Goal: Task Accomplishment & Management: Manage account settings

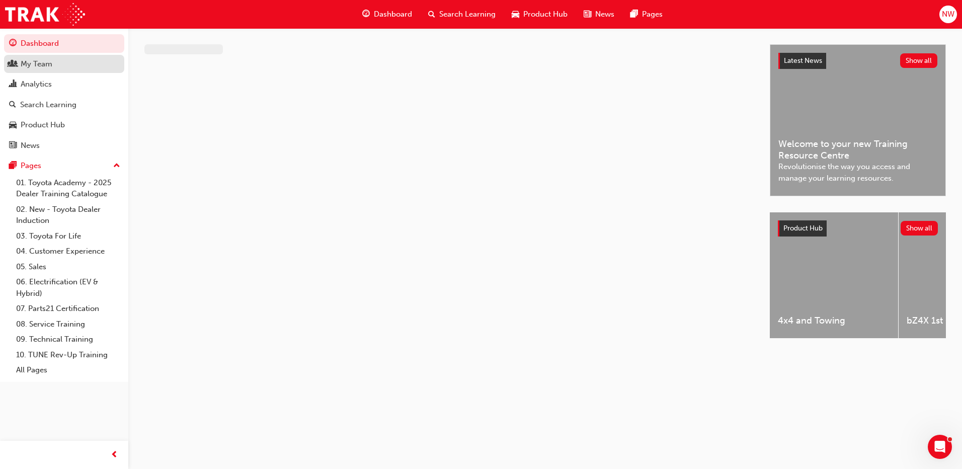
click at [59, 65] on div "My Team" at bounding box center [64, 64] width 110 height 13
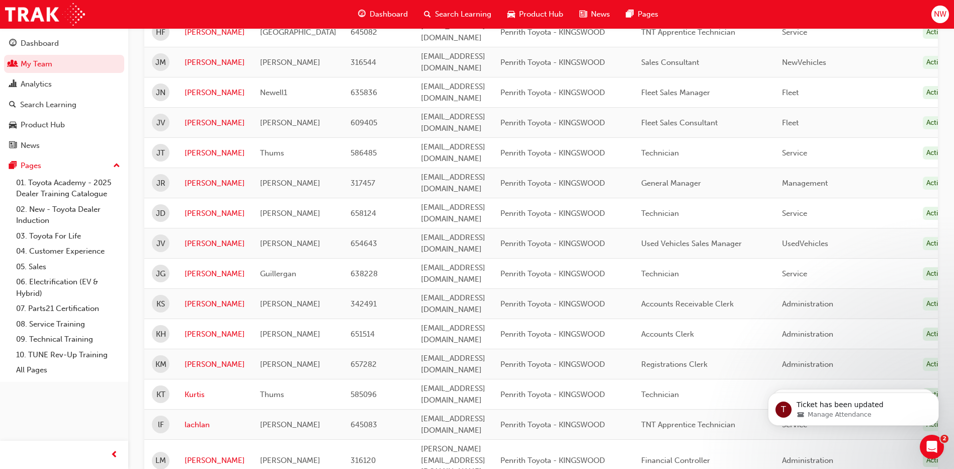
scroll to position [1152, 0]
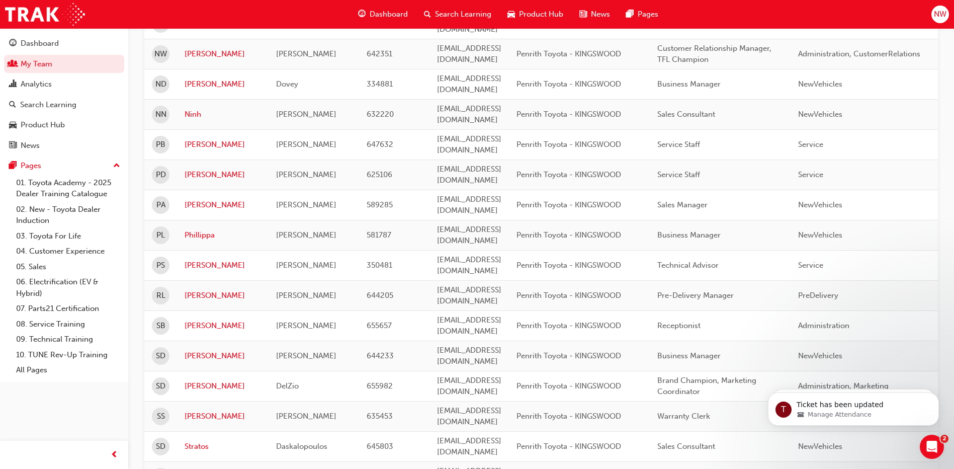
scroll to position [343, 0]
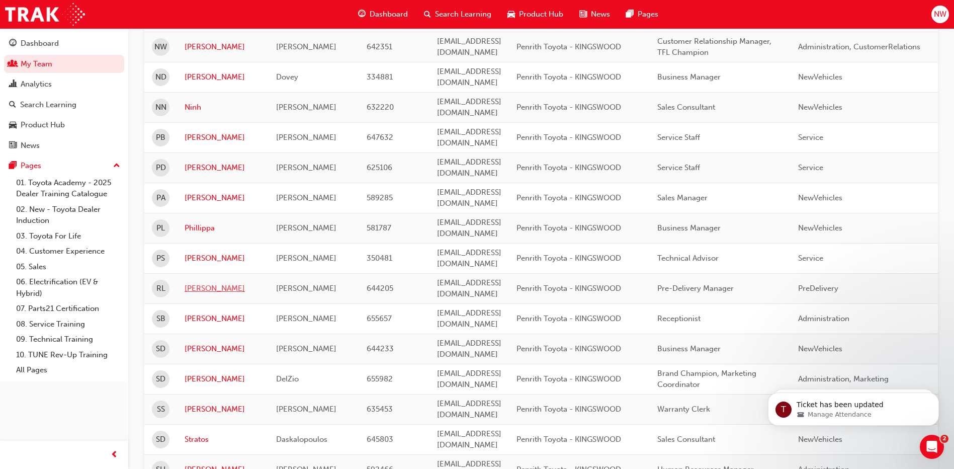
click at [200, 283] on link "[PERSON_NAME]" at bounding box center [223, 289] width 76 height 12
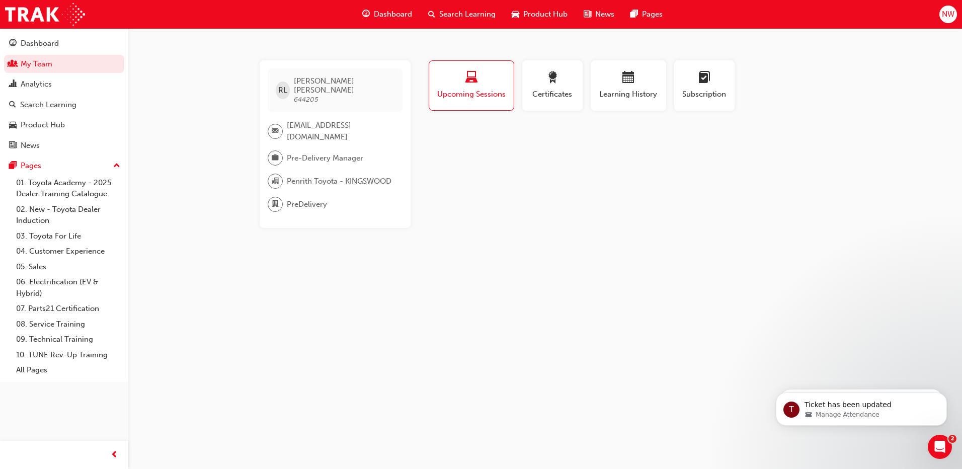
click at [467, 94] on span "Upcoming Sessions" at bounding box center [471, 95] width 69 height 12
click at [469, 97] on span "Upcoming Sessions" at bounding box center [471, 95] width 69 height 12
click at [860, 401] on p "Ticket has been updated" at bounding box center [869, 405] width 130 height 10
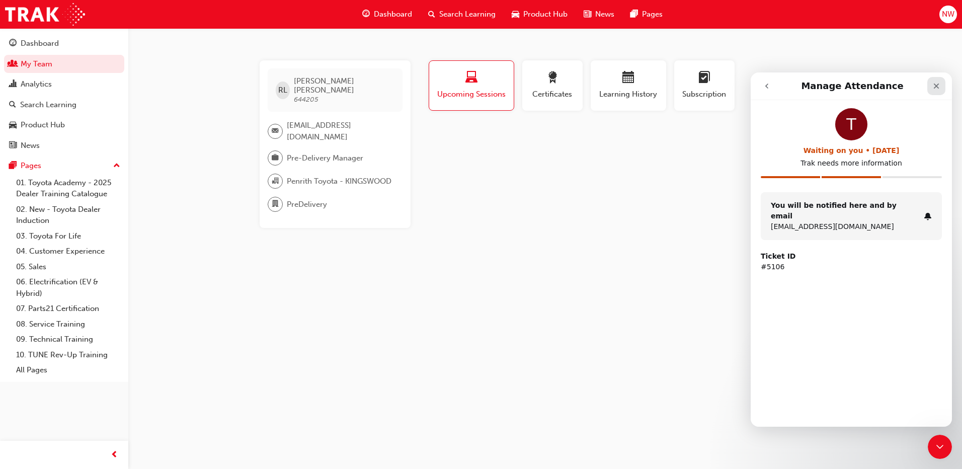
click at [936, 86] on icon "Close" at bounding box center [937, 86] width 6 height 6
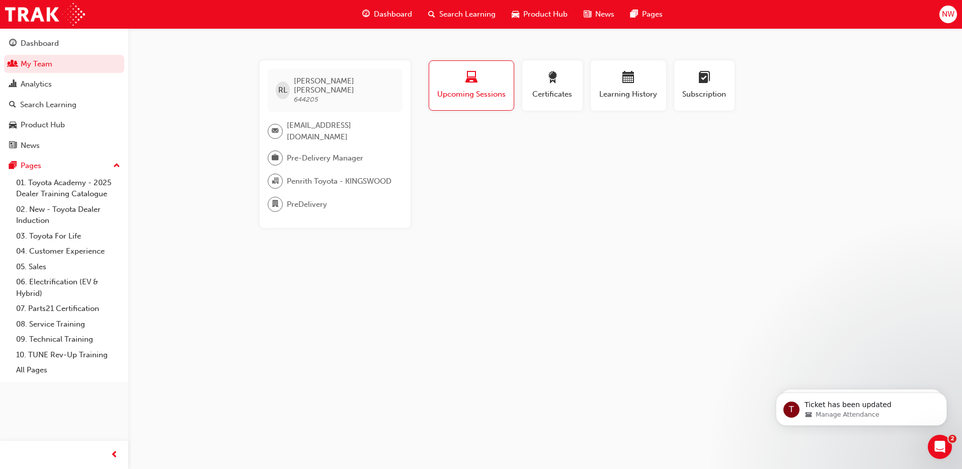
drag, startPoint x: 566, startPoint y: 201, endPoint x: 561, endPoint y: 189, distance: 13.1
click at [567, 198] on div "Profile Upcoming Sessions Certificates Learning History Subscription RL [PERSON…" at bounding box center [629, 144] width 404 height 168
click at [489, 90] on span "Upcoming Sessions" at bounding box center [471, 95] width 69 height 12
click at [475, 81] on span "laptop-icon" at bounding box center [471, 78] width 12 height 14
click at [565, 89] on span "Certificates" at bounding box center [552, 95] width 45 height 12
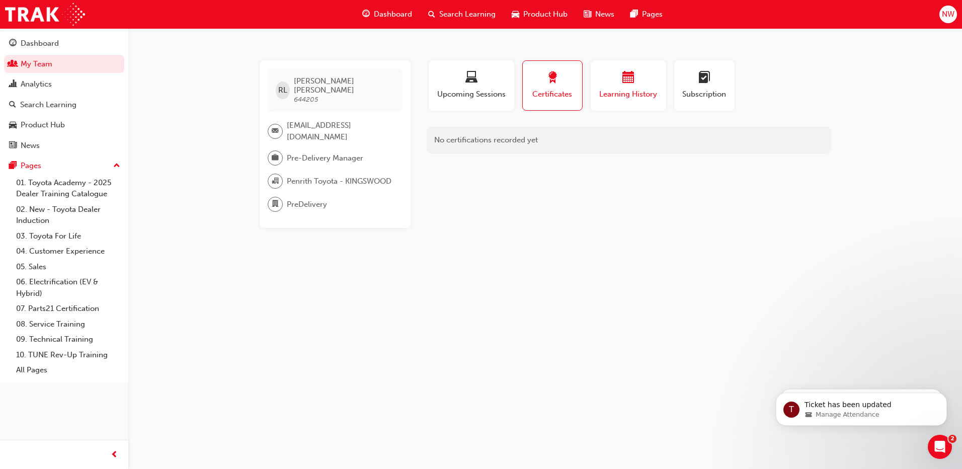
click at [625, 89] on span "Learning History" at bounding box center [628, 95] width 60 height 12
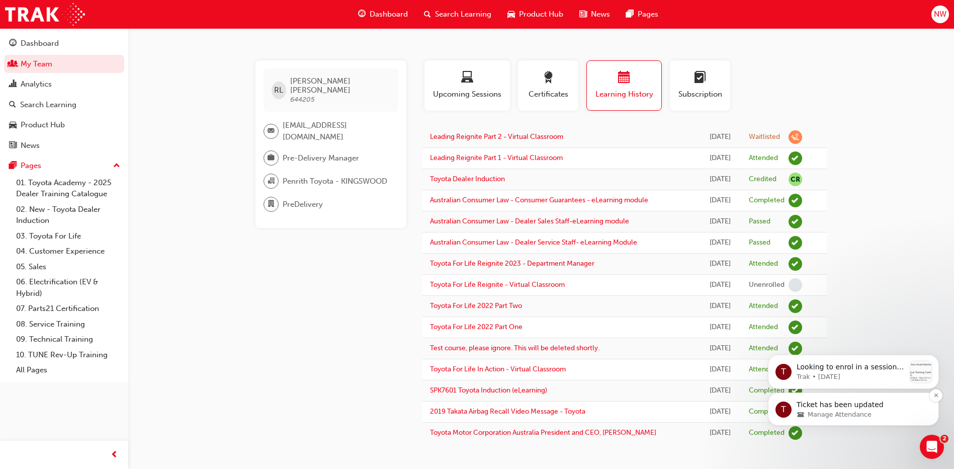
click at [841, 410] on span "Manage Attendance" at bounding box center [840, 414] width 64 height 9
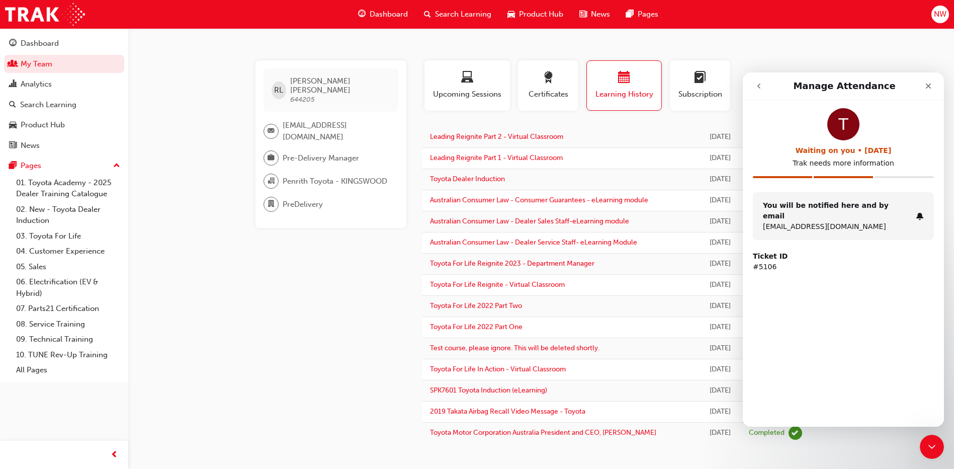
click at [759, 84] on icon "go back" at bounding box center [759, 86] width 8 height 8
drag, startPoint x: 929, startPoint y: 81, endPoint x: 1672, endPoint y: 154, distance: 746.0
click at [929, 81] on div "Close" at bounding box center [929, 86] width 18 height 18
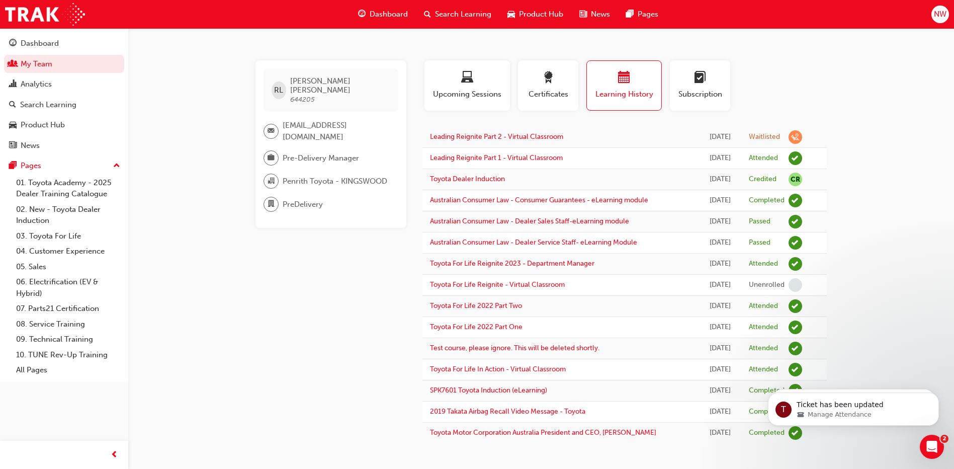
click at [458, 12] on span "Search Learning" at bounding box center [463, 15] width 56 height 12
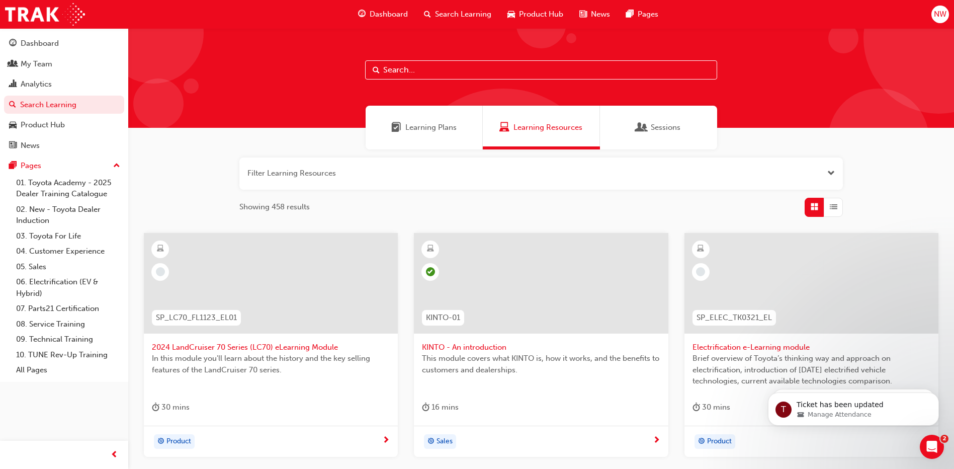
click at [390, 69] on input "text" at bounding box center [541, 69] width 352 height 19
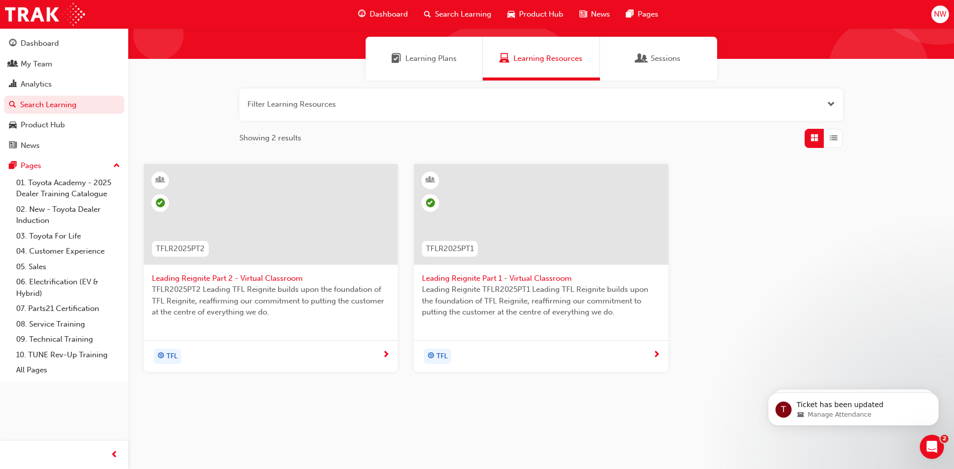
scroll to position [69, 0]
type input "reignite"
click at [204, 276] on span "Leading Reignite Part 2 - Virtual Classroom" at bounding box center [271, 278] width 238 height 12
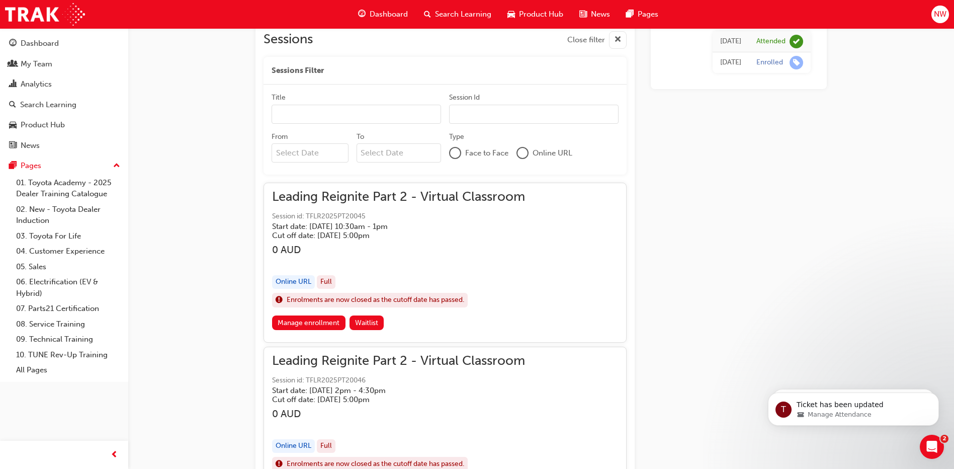
scroll to position [597, 0]
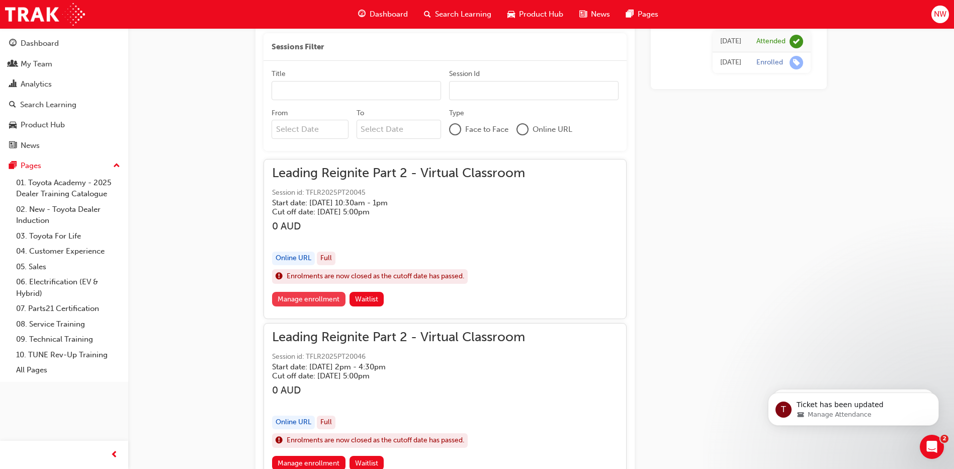
click at [315, 300] on link "Manage enrollment" at bounding box center [308, 299] width 73 height 15
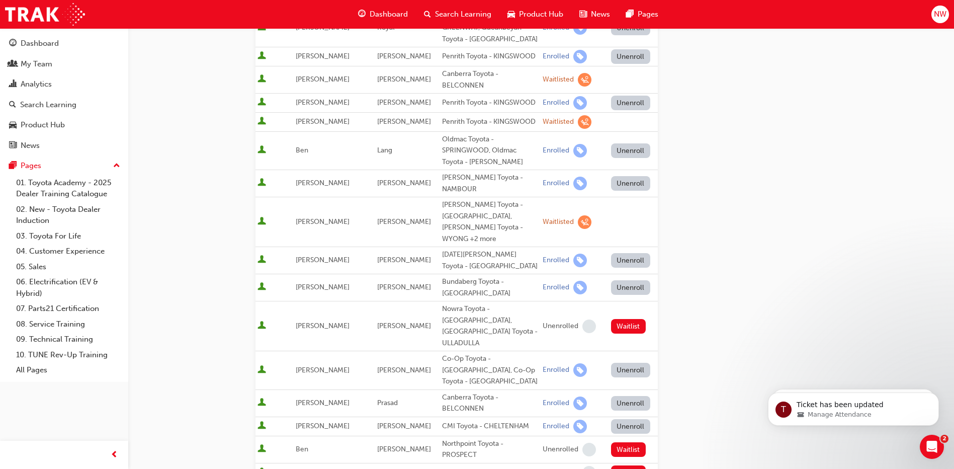
scroll to position [252, 0]
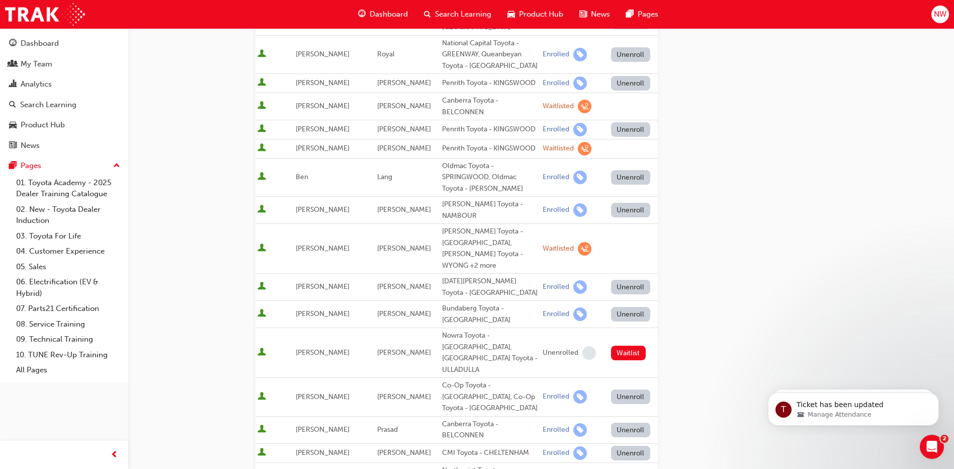
click at [419, 147] on td "[PERSON_NAME]" at bounding box center [407, 148] width 65 height 19
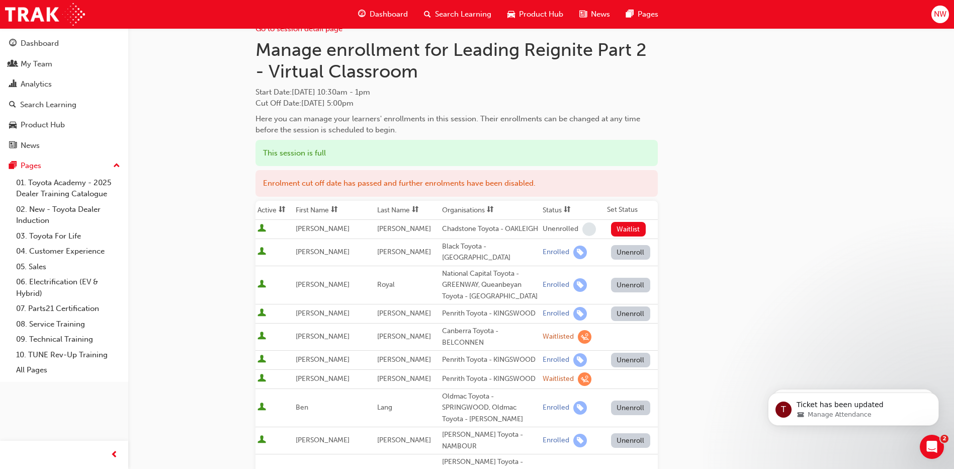
scroll to position [0, 0]
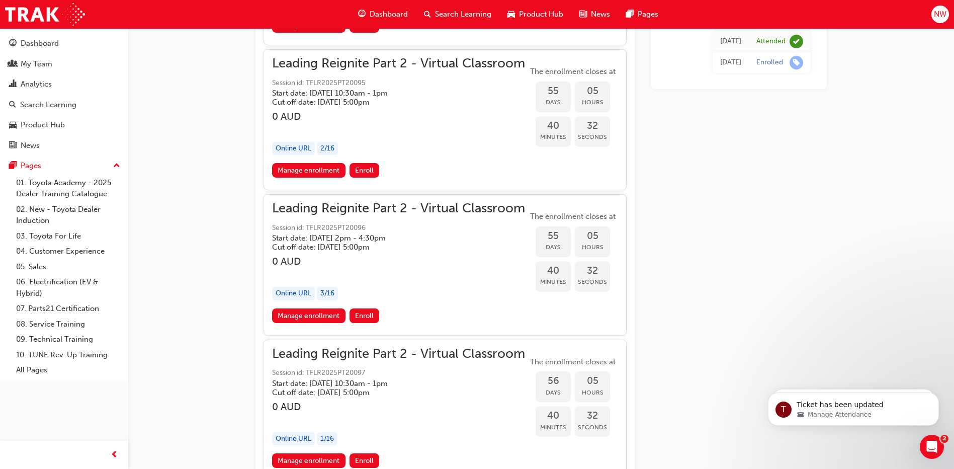
scroll to position [7941, 0]
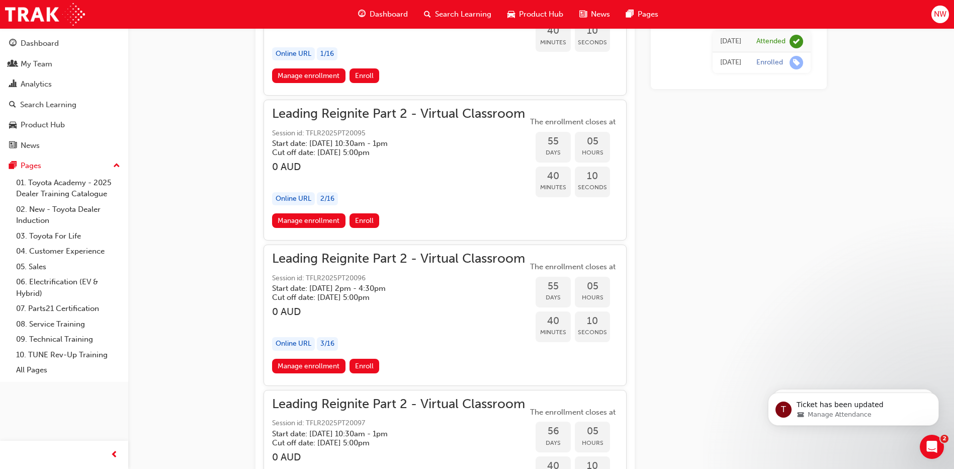
click at [309, 222] on link "Manage enrollment" at bounding box center [308, 220] width 73 height 15
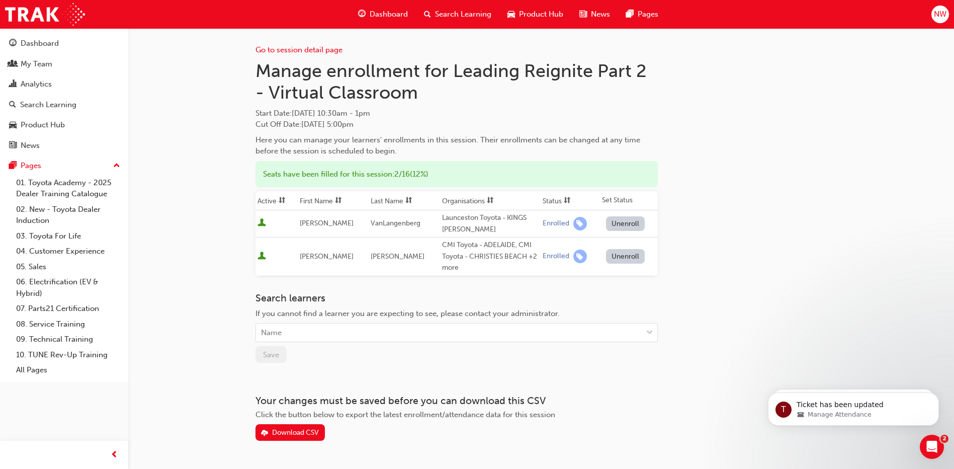
scroll to position [29, 0]
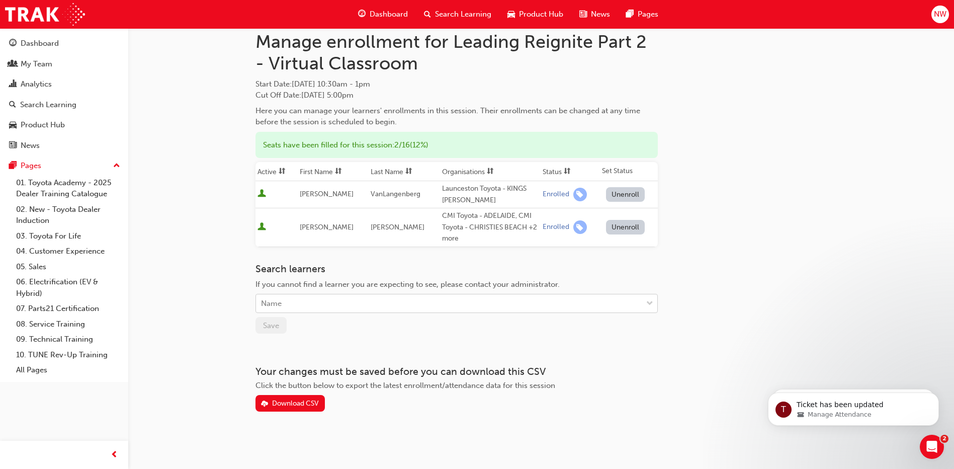
click at [284, 303] on div "Name" at bounding box center [449, 304] width 386 height 18
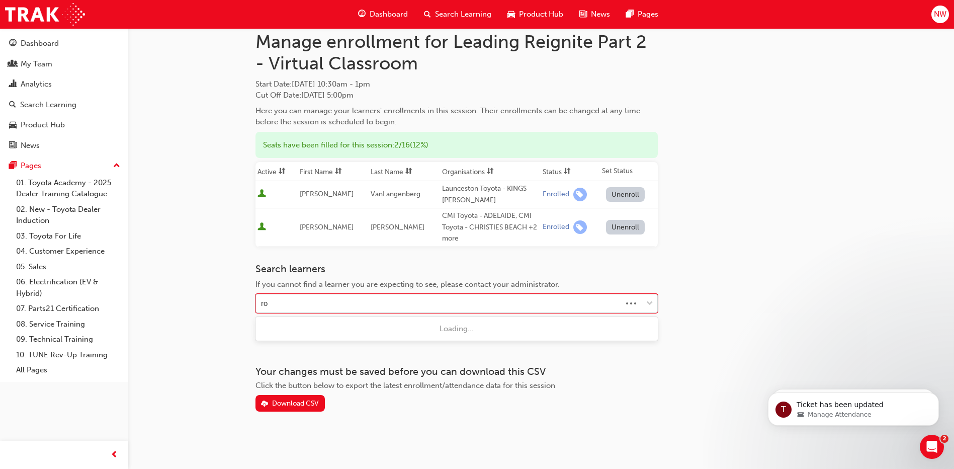
type input "rob"
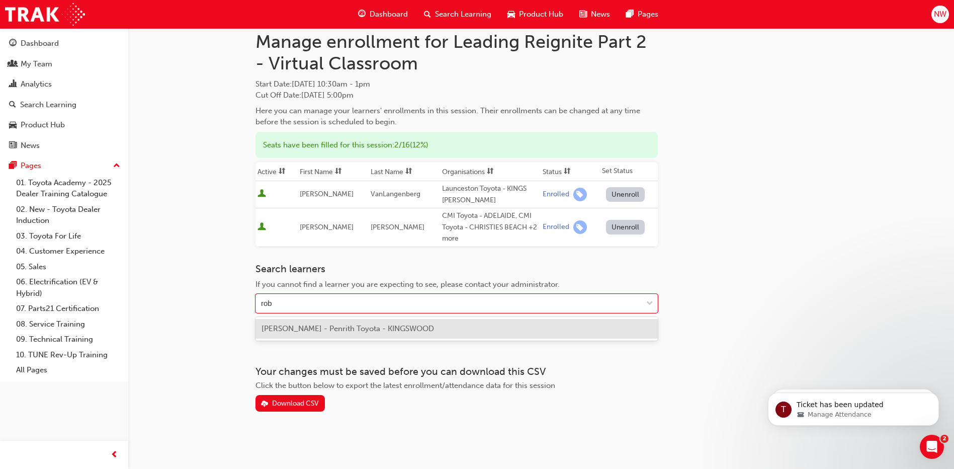
click at [325, 332] on span "[PERSON_NAME] - Penrith Toyota - KINGSWOOD" at bounding box center [348, 328] width 173 height 9
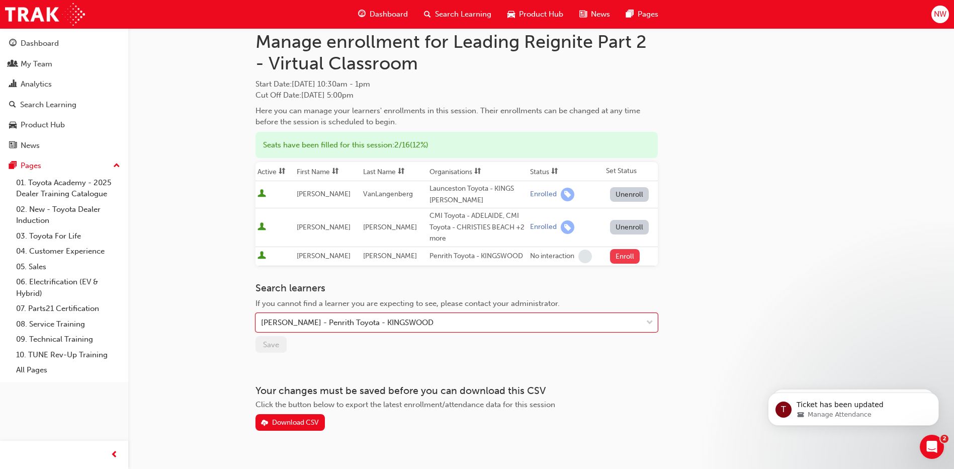
click at [622, 258] on button "Enroll" at bounding box center [625, 256] width 30 height 15
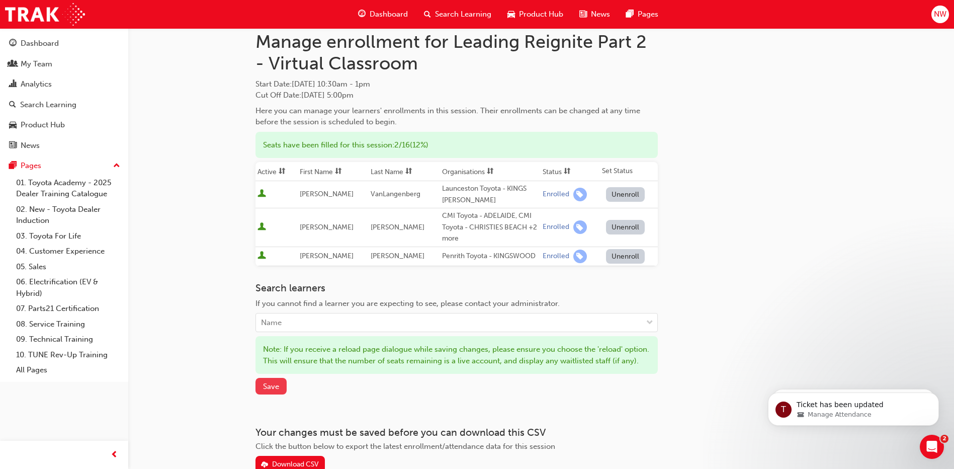
click at [270, 391] on span "Save" at bounding box center [271, 386] width 16 height 9
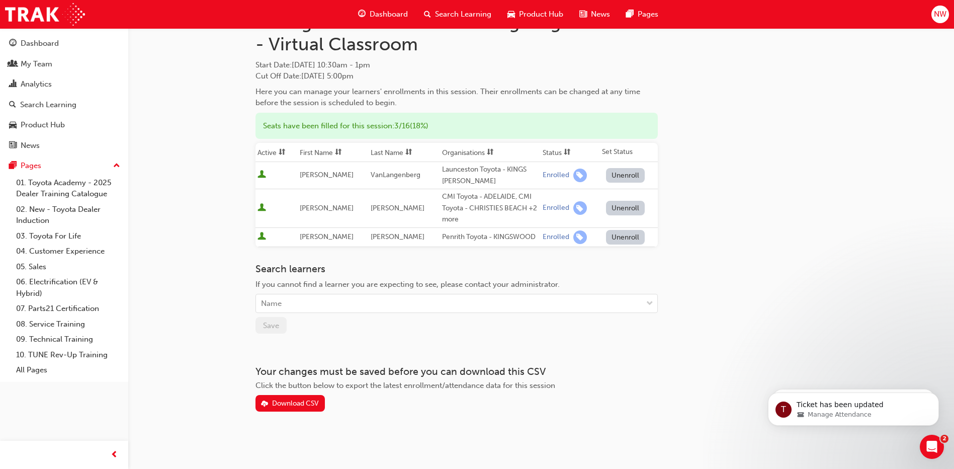
scroll to position [0, 0]
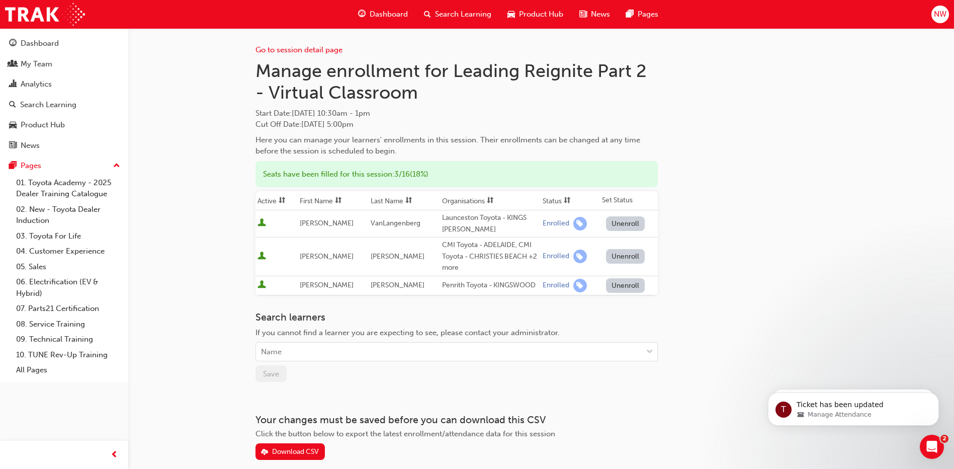
click at [714, 427] on div "Go to session detail page Manage enrollment for Leading Reignite Part 2 - Virtu…" at bounding box center [541, 244] width 571 height 432
click at [930, 445] on icon "Open Intercom Messenger" at bounding box center [931, 445] width 17 height 17
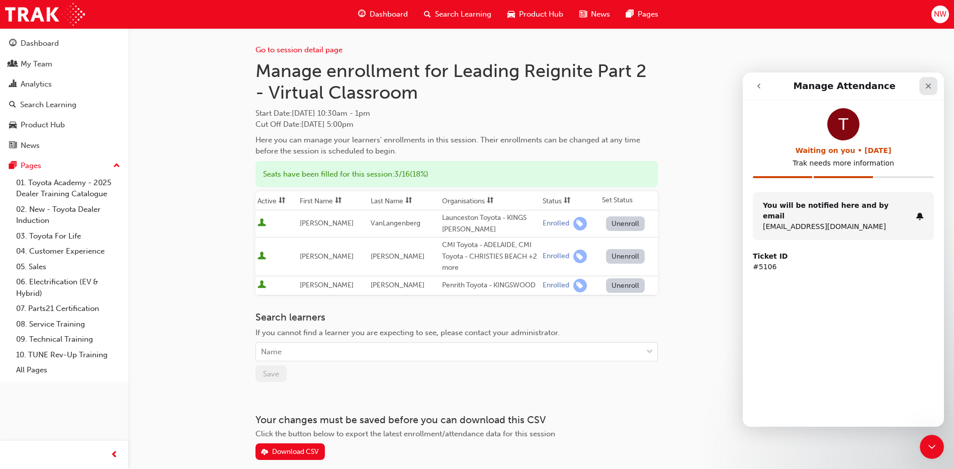
drag, startPoint x: 925, startPoint y: 82, endPoint x: 1667, endPoint y: 155, distance: 746.0
click at [925, 82] on icon "Close" at bounding box center [929, 86] width 8 height 8
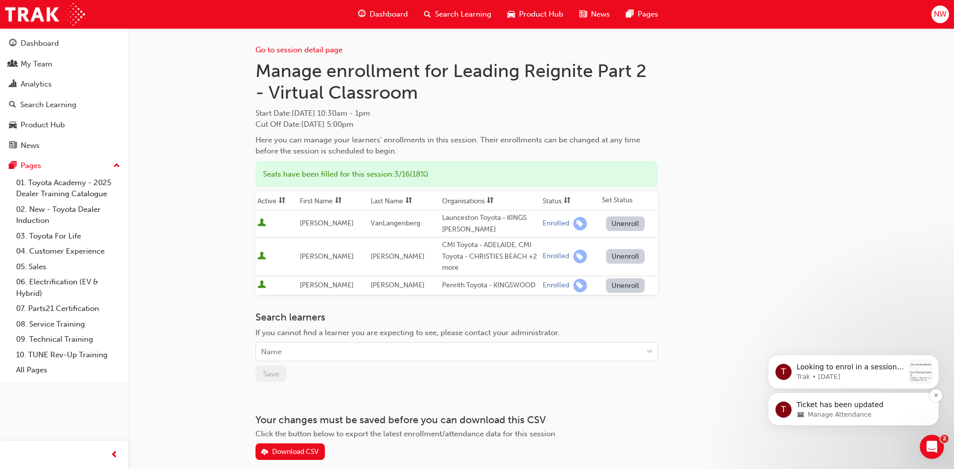
click at [825, 405] on p "Ticket has been updated" at bounding box center [862, 405] width 130 height 10
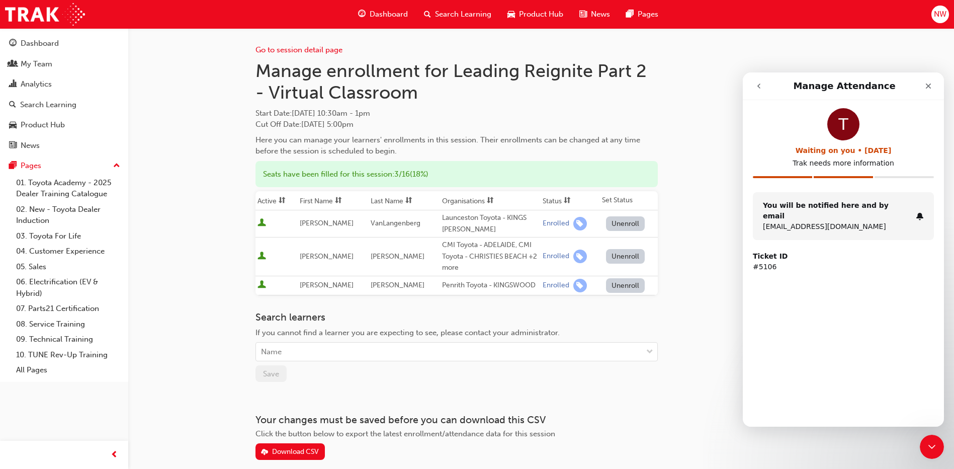
click at [756, 86] on icon "go back" at bounding box center [759, 86] width 8 height 8
click at [928, 88] on icon "Close" at bounding box center [929, 86] width 6 height 6
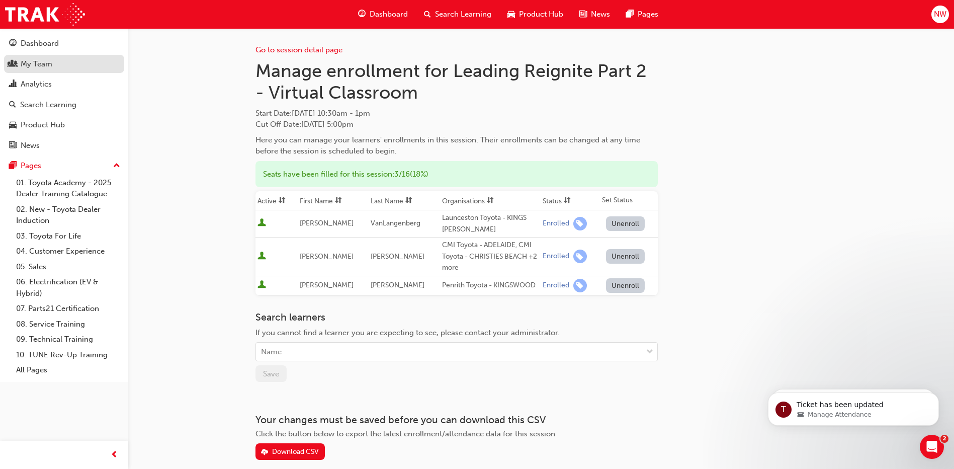
click at [43, 64] on div "My Team" at bounding box center [37, 64] width 32 height 12
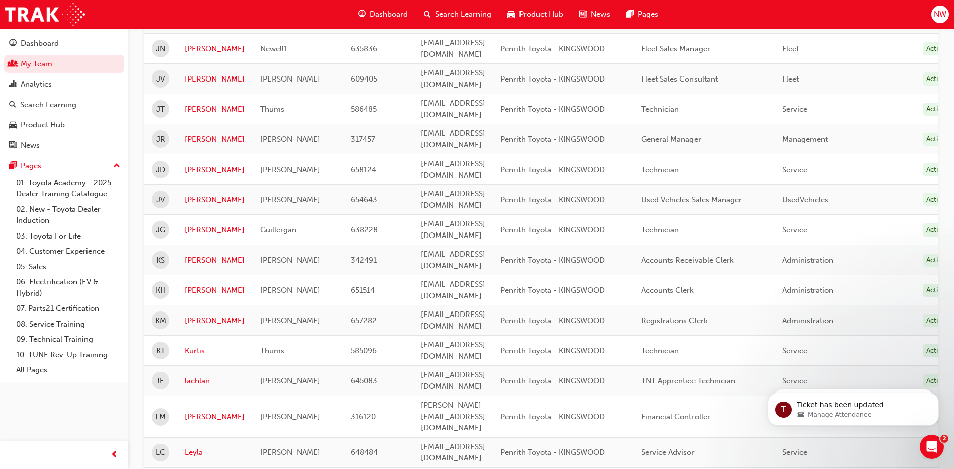
scroll to position [1152, 0]
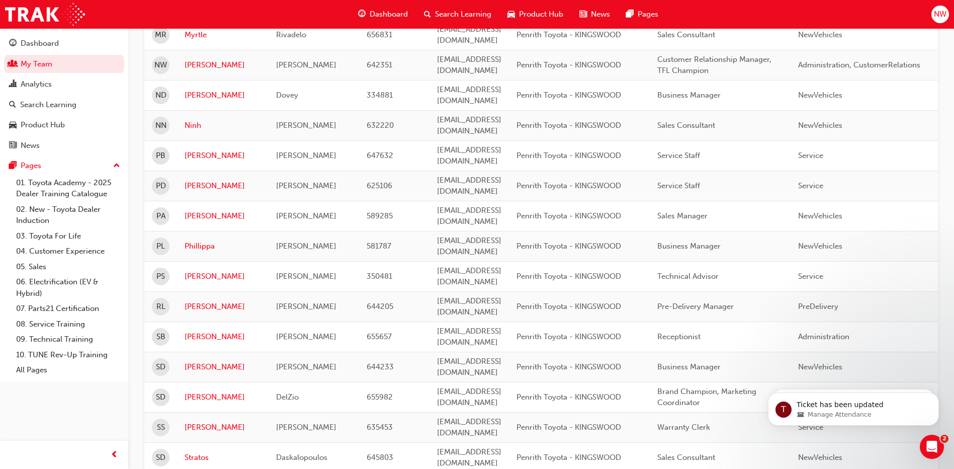
scroll to position [544, 0]
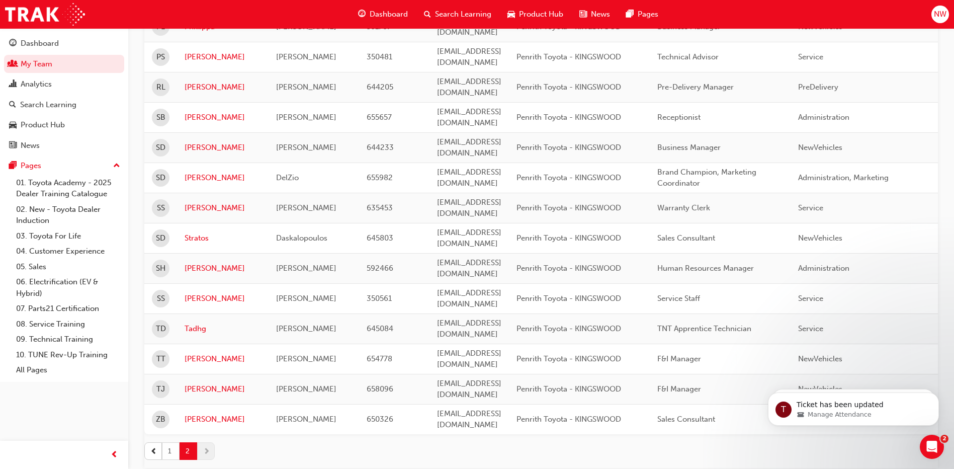
click at [168, 442] on button "1" at bounding box center [171, 451] width 18 height 18
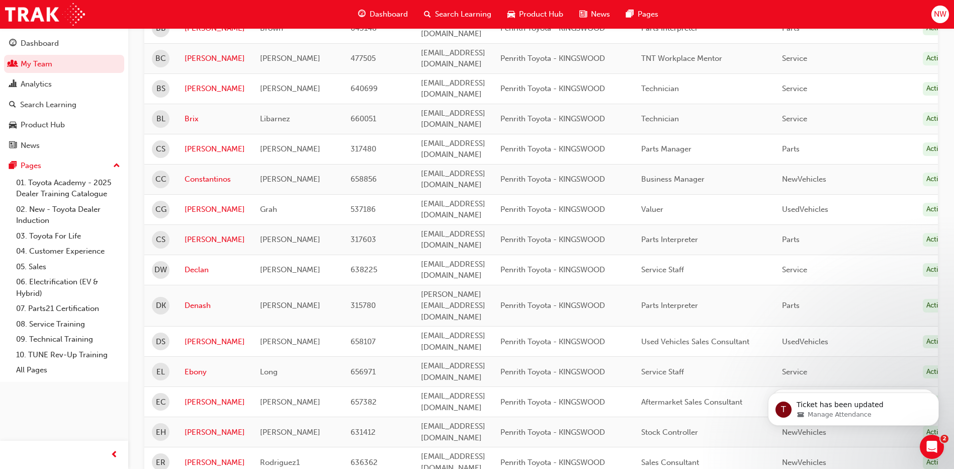
scroll to position [453, 0]
click at [162, 335] on span "DS" at bounding box center [161, 341] width 10 height 12
drag, startPoint x: 198, startPoint y: 243, endPoint x: 192, endPoint y: 243, distance: 6.0
click at [198, 335] on link "[PERSON_NAME]" at bounding box center [215, 341] width 60 height 12
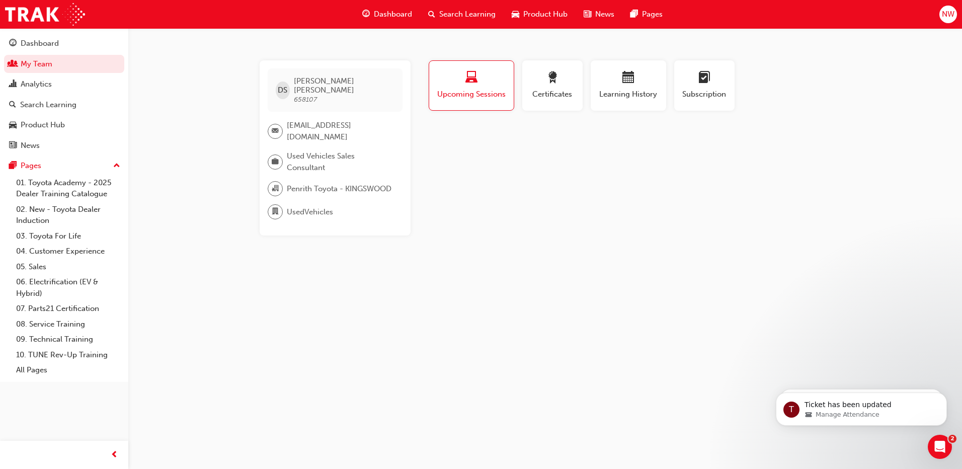
click at [372, 346] on div "DS [PERSON_NAME] 658107 [EMAIL_ADDRESS][DOMAIN_NAME] Used Vehicles Sales Consul…" at bounding box center [481, 234] width 962 height 469
click at [936, 444] on icon "Open Intercom Messenger" at bounding box center [938, 445] width 17 height 17
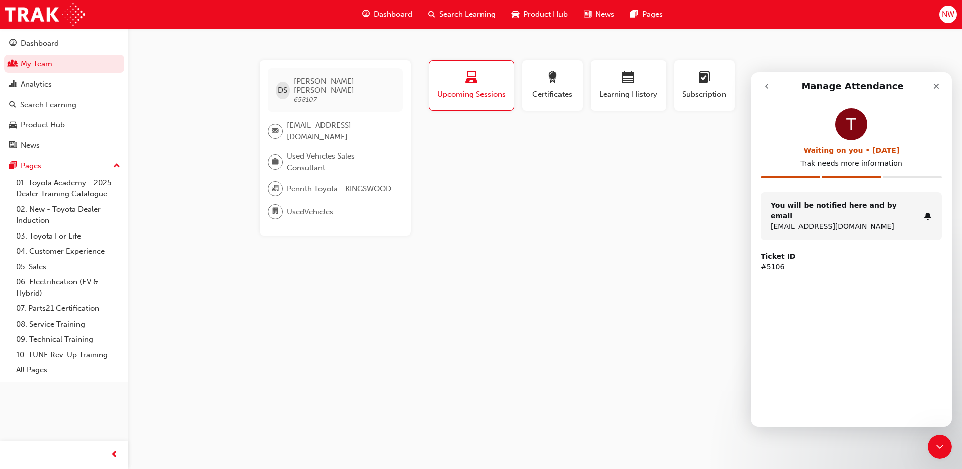
click at [793, 262] on p "#5106" at bounding box center [851, 267] width 181 height 11
click at [854, 131] on div "T" at bounding box center [851, 124] width 32 height 32
click at [898, 172] on div "T Waiting on you • [DATE] Trak needs more information" at bounding box center [851, 150] width 181 height 84
click at [944, 449] on icon "Close Intercom Messenger" at bounding box center [938, 445] width 12 height 12
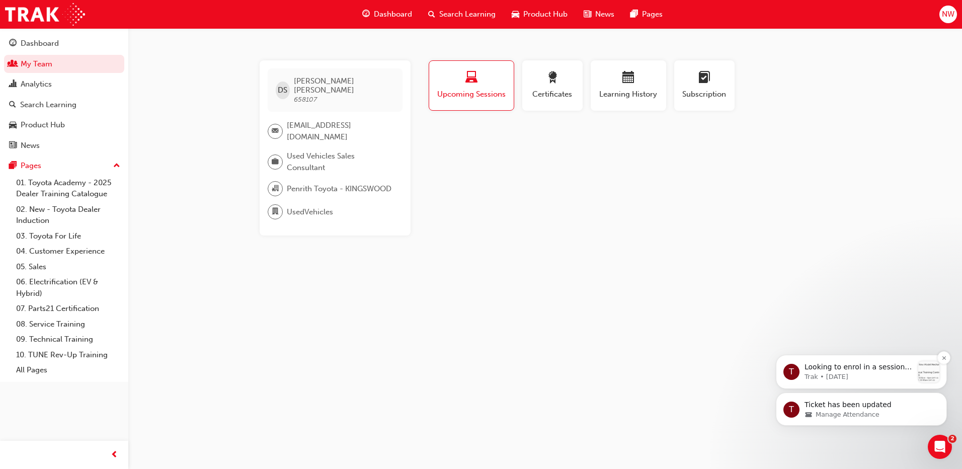
click at [855, 375] on p "Trak • [DATE]" at bounding box center [858, 376] width 109 height 9
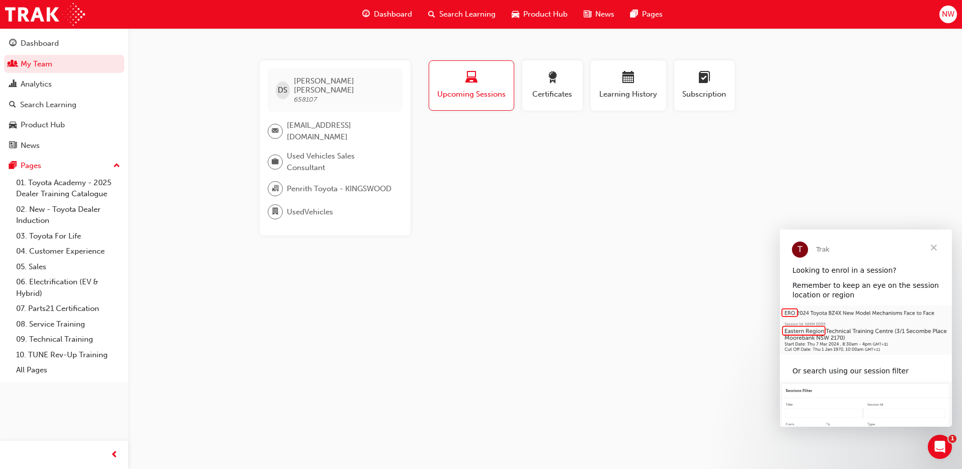
click at [933, 245] on span "Close" at bounding box center [933, 247] width 36 height 36
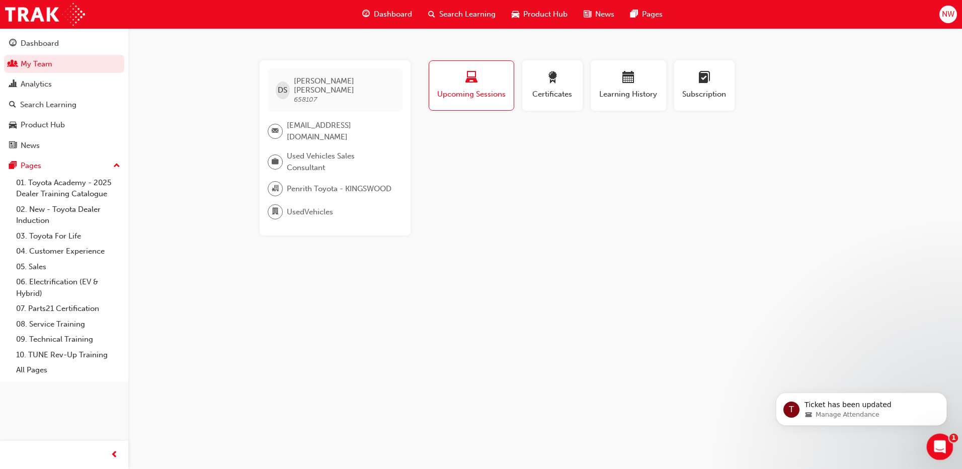
click at [947, 445] on div "Open Intercom Messenger" at bounding box center [938, 445] width 33 height 33
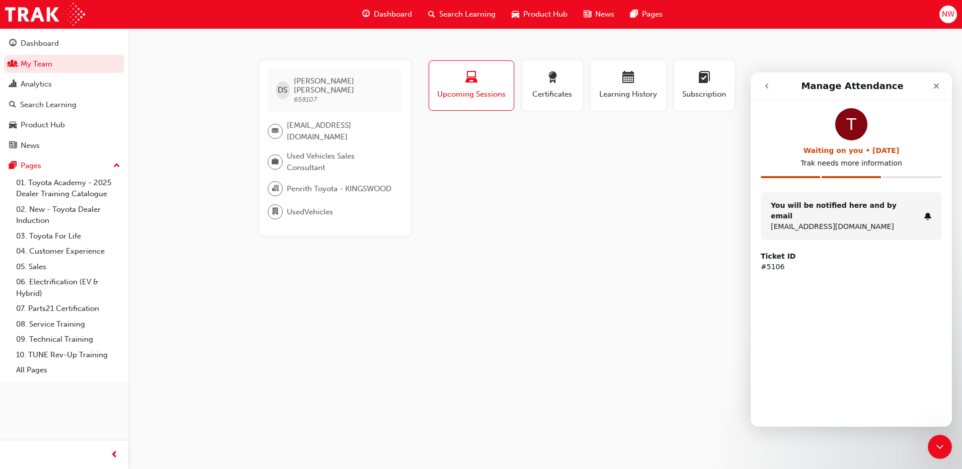
click at [768, 86] on icon "go back" at bounding box center [767, 86] width 8 height 8
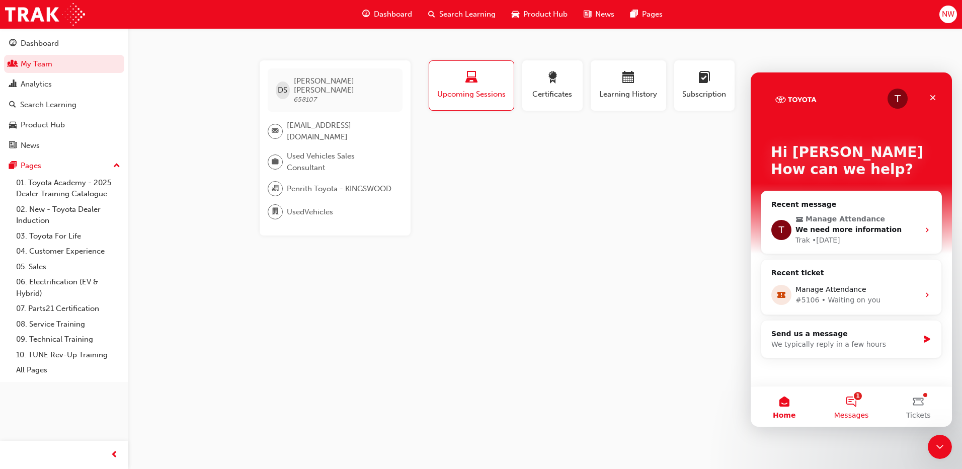
click at [849, 401] on button "1 Messages" at bounding box center [850, 406] width 67 height 40
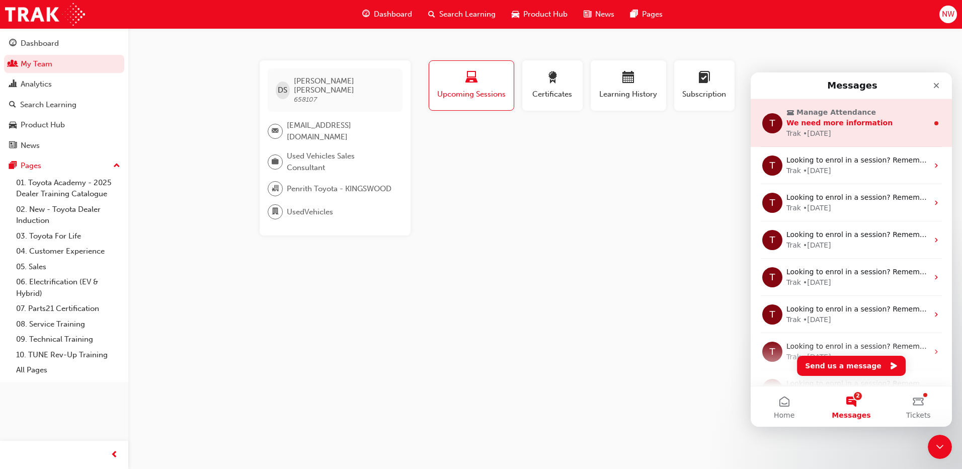
click at [848, 128] on div "Trak • [DATE]" at bounding box center [857, 133] width 142 height 11
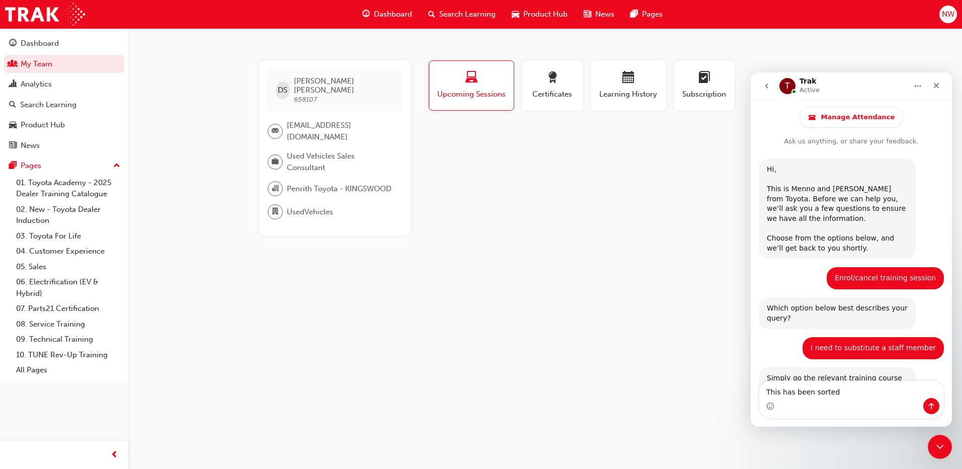
type textarea "This has been sorted"
click at [934, 406] on icon "Send a message…" at bounding box center [931, 406] width 8 height 8
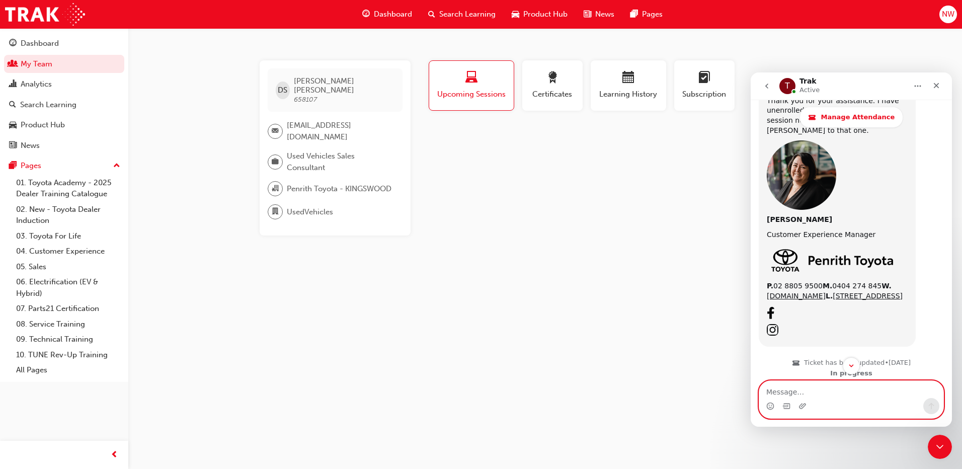
scroll to position [1434, 0]
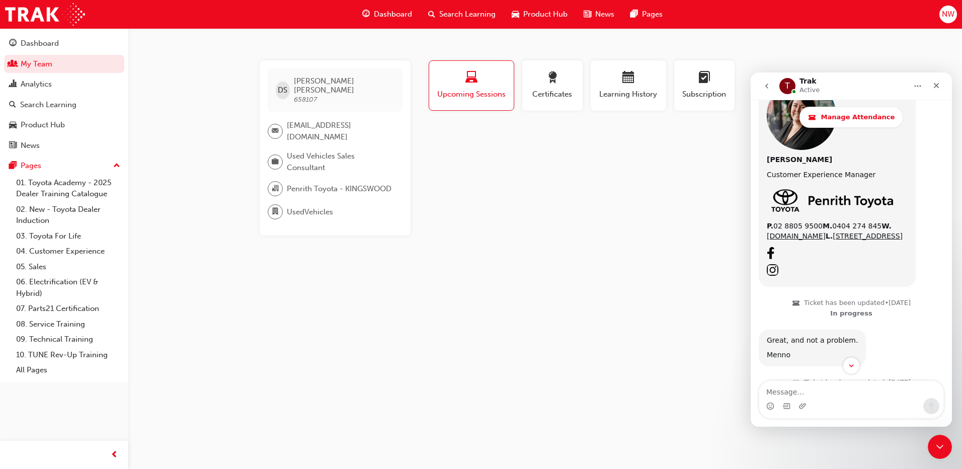
click at [769, 82] on icon "go back" at bounding box center [767, 86] width 8 height 8
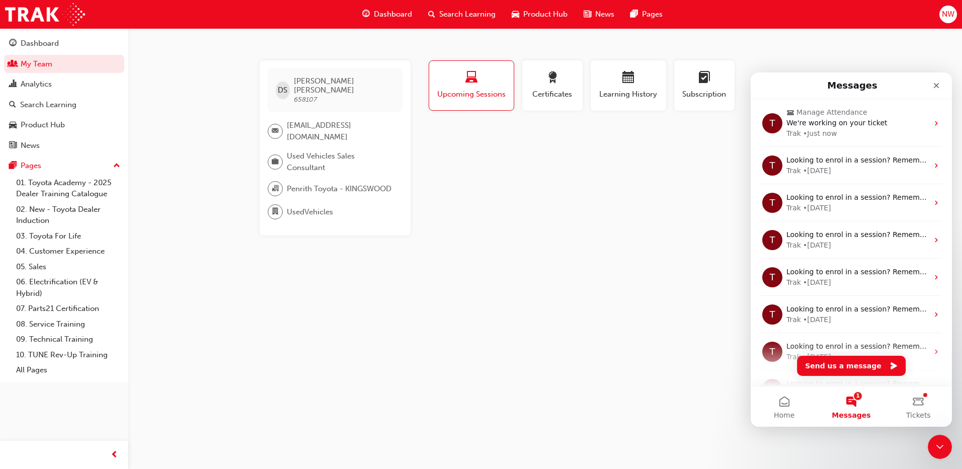
scroll to position [0, 0]
click at [870, 361] on button "Send us a message" at bounding box center [851, 366] width 109 height 20
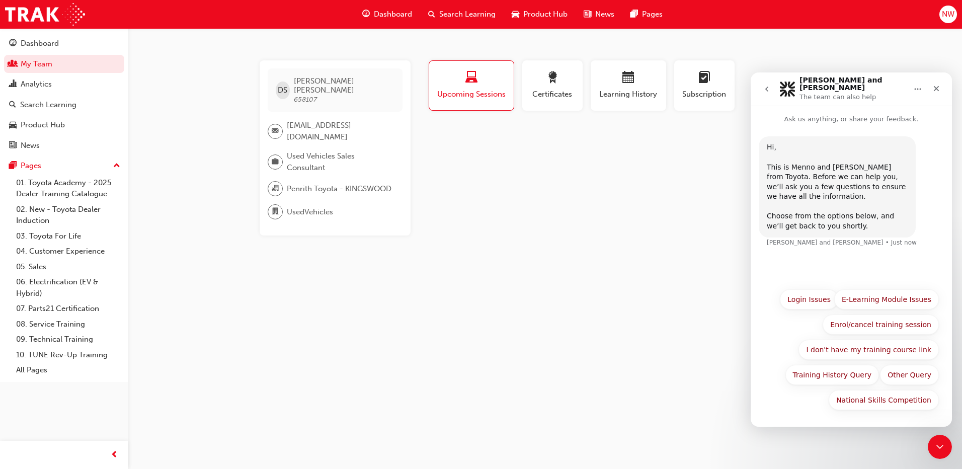
click at [782, 419] on div "Hi, ​ This is [PERSON_NAME] and [PERSON_NAME] from Toyota. Before we can help y…" at bounding box center [850, 275] width 201 height 302
click at [794, 249] on div "Hi, ​ This is [PERSON_NAME] and [PERSON_NAME] from Toyota. Before we can help y…" at bounding box center [851, 197] width 185 height 123
click at [915, 370] on button "Other Query" at bounding box center [909, 375] width 59 height 20
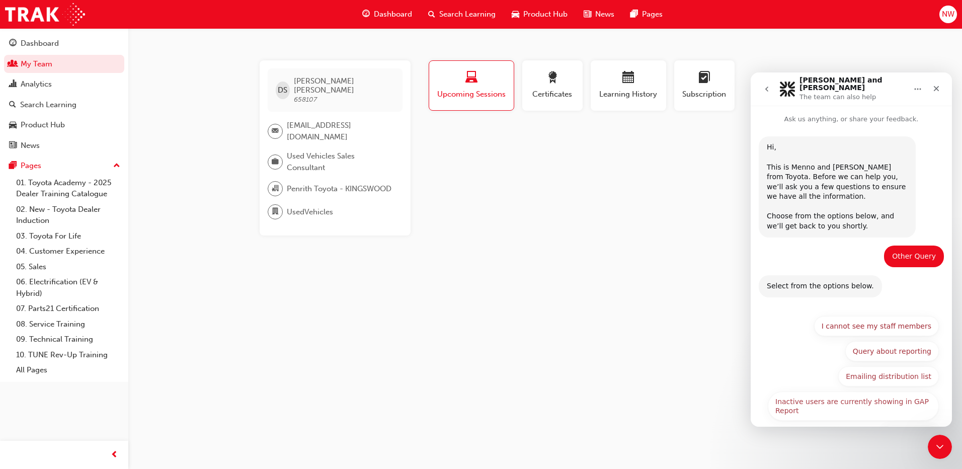
scroll to position [30, 0]
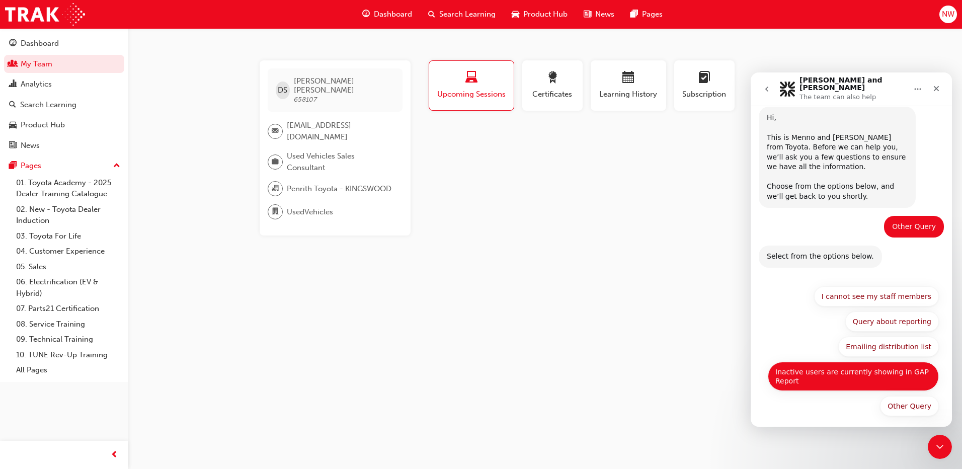
click at [821, 370] on button "Inactive users are currently showing in GAP Report" at bounding box center [853, 376] width 171 height 29
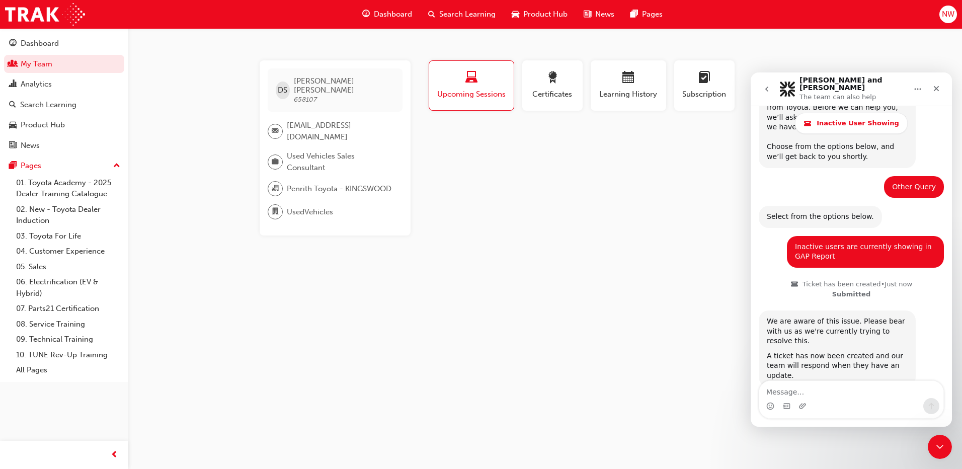
scroll to position [99, 0]
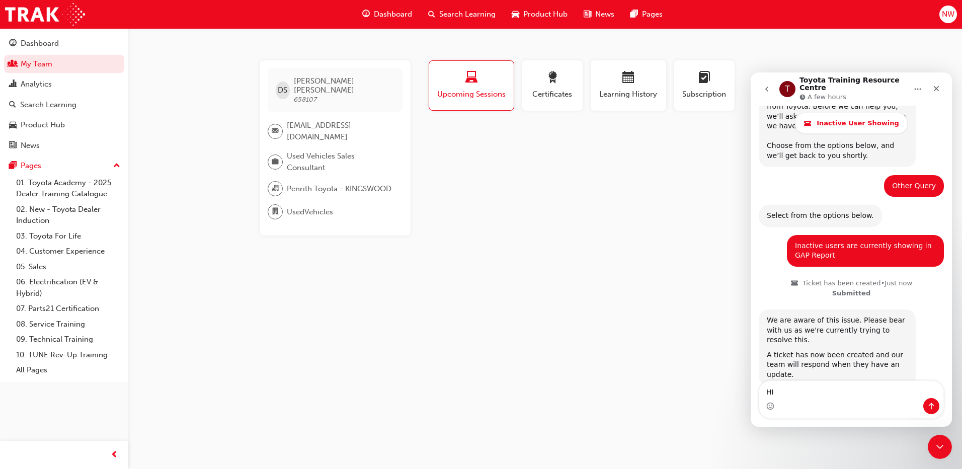
type textarea "HI,"
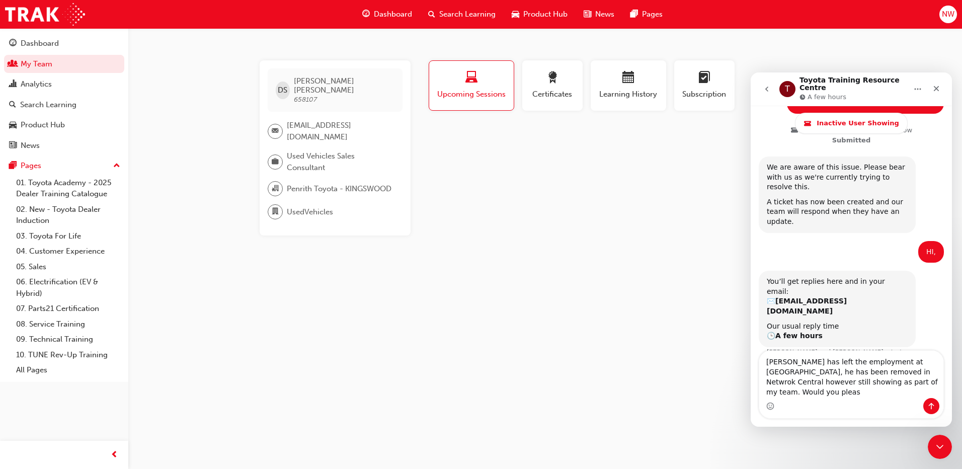
scroll to position [262, 0]
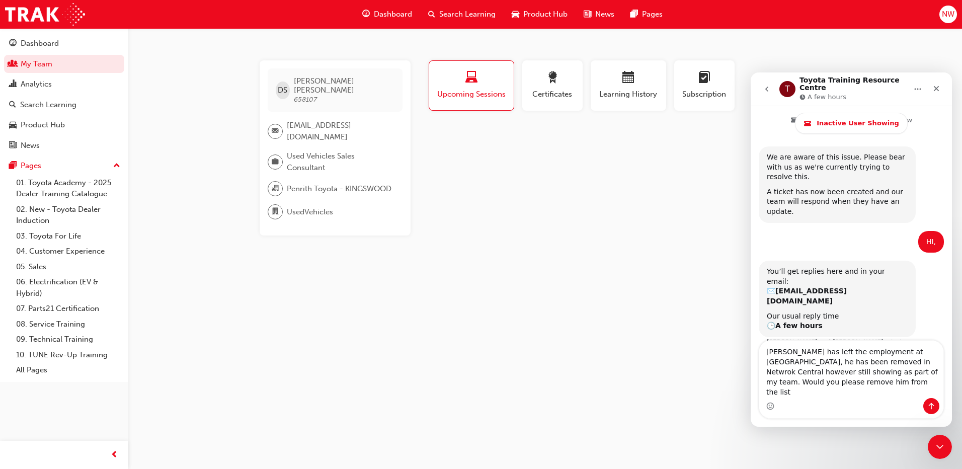
type textarea "[PERSON_NAME] has left the employment at [GEOGRAPHIC_DATA], he has been removed…"
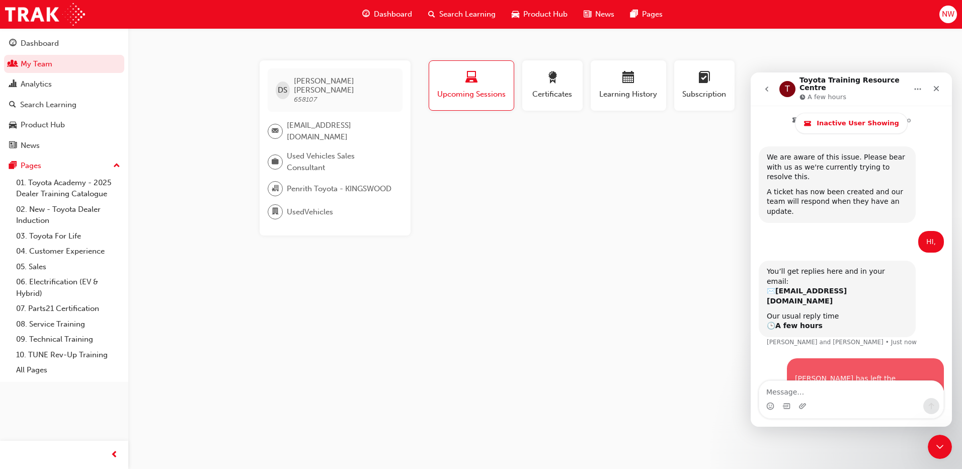
scroll to position [301, 0]
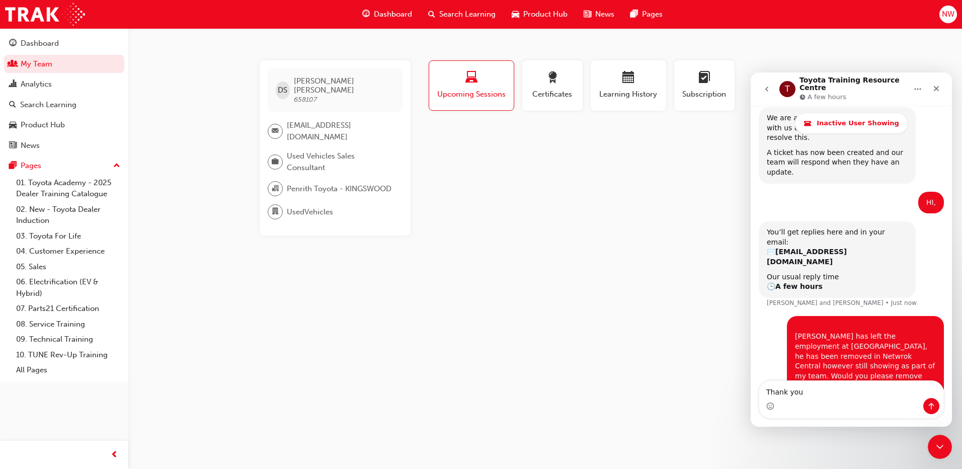
type textarea "Thank you"
click at [928, 405] on icon "Send a message…" at bounding box center [931, 406] width 8 height 8
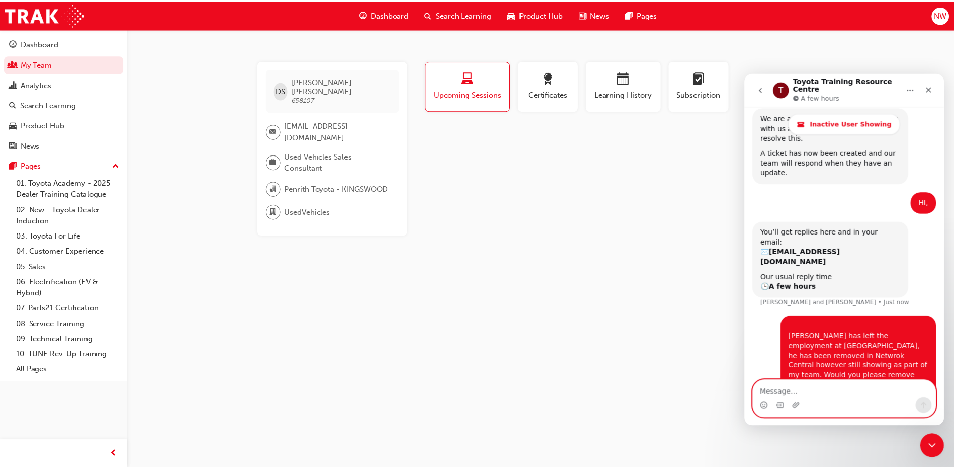
scroll to position [323, 0]
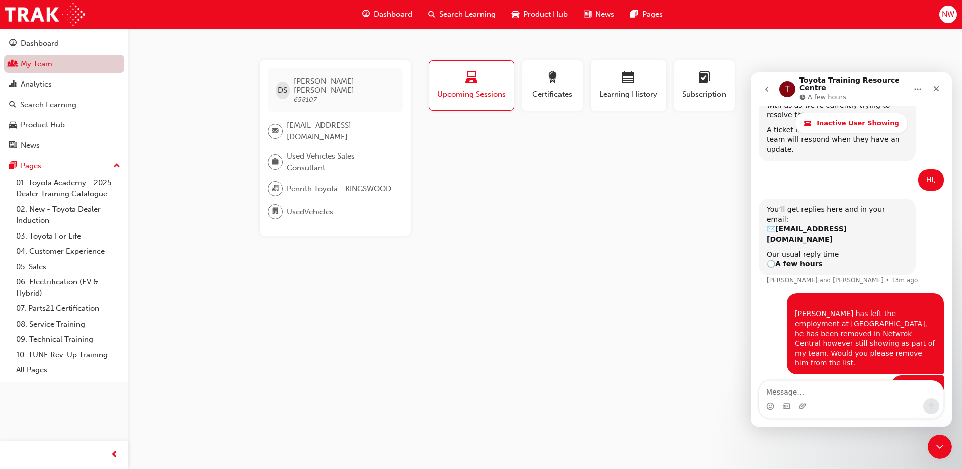
click at [49, 65] on link "My Team" at bounding box center [64, 64] width 120 height 19
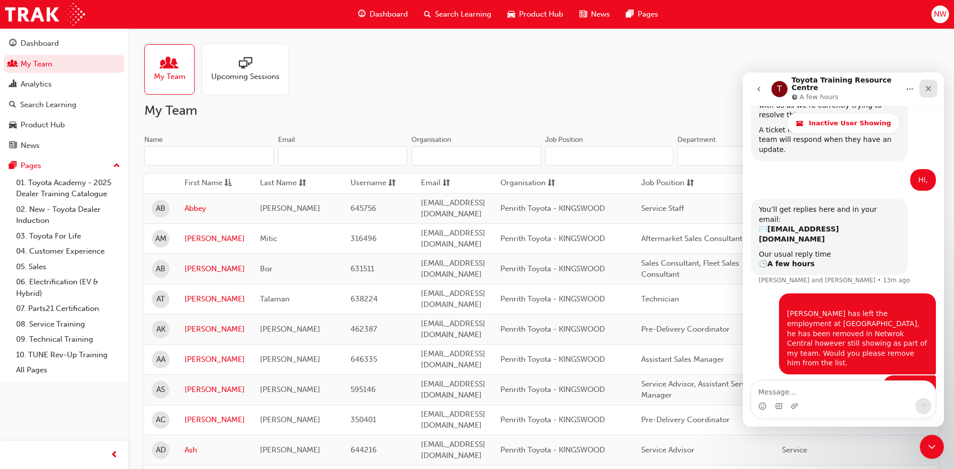
click at [934, 86] on div "Close" at bounding box center [929, 88] width 18 height 18
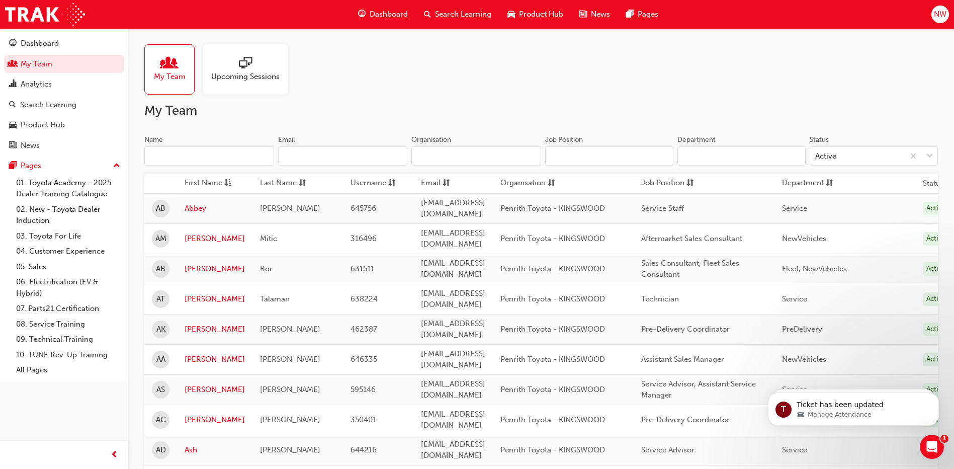
click at [411, 106] on h2 "My Team" at bounding box center [541, 111] width 794 height 16
